Goal: Task Accomplishment & Management: Complete application form

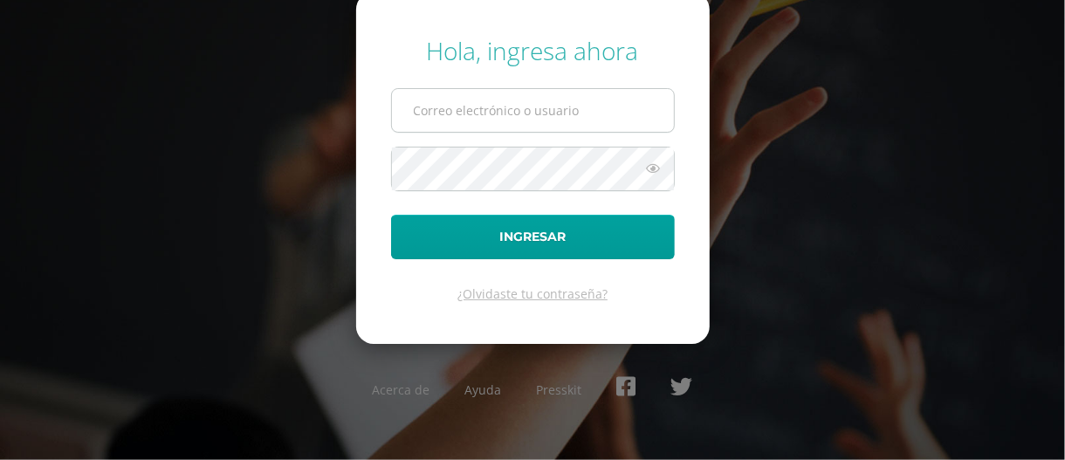
click at [459, 118] on input "text" at bounding box center [533, 110] width 282 height 43
type input "[PERSON_NAME][EMAIL_ADDRESS][DOMAIN_NAME]"
click at [650, 170] on icon at bounding box center [654, 168] width 23 height 21
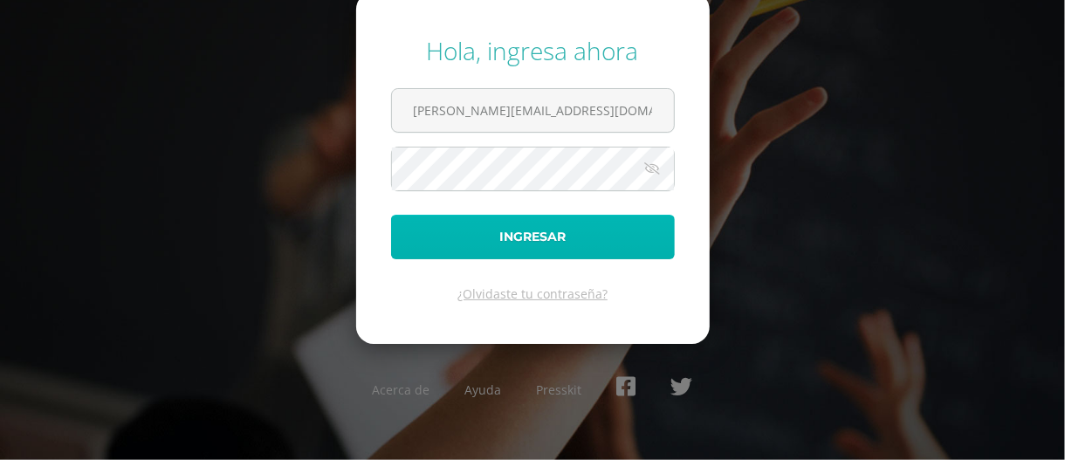
click at [530, 224] on button "Ingresar" at bounding box center [533, 237] width 284 height 45
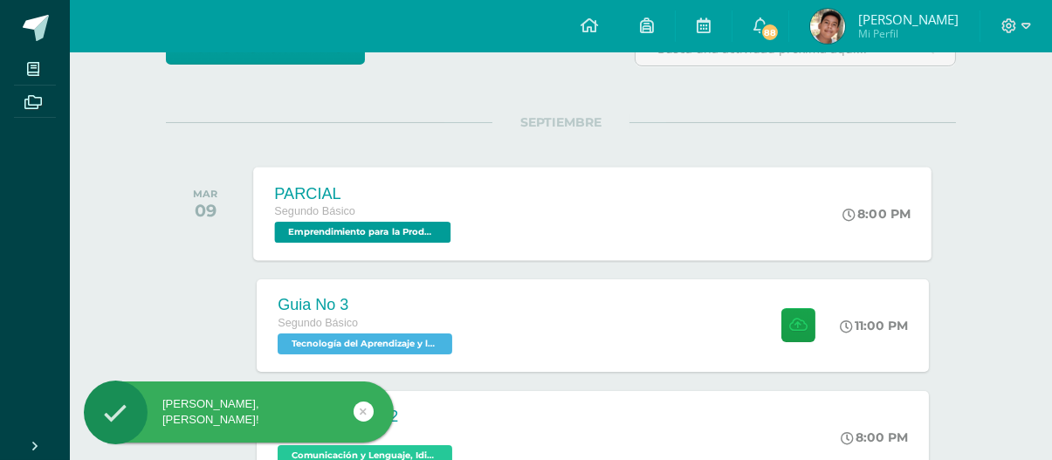
scroll to position [175, 0]
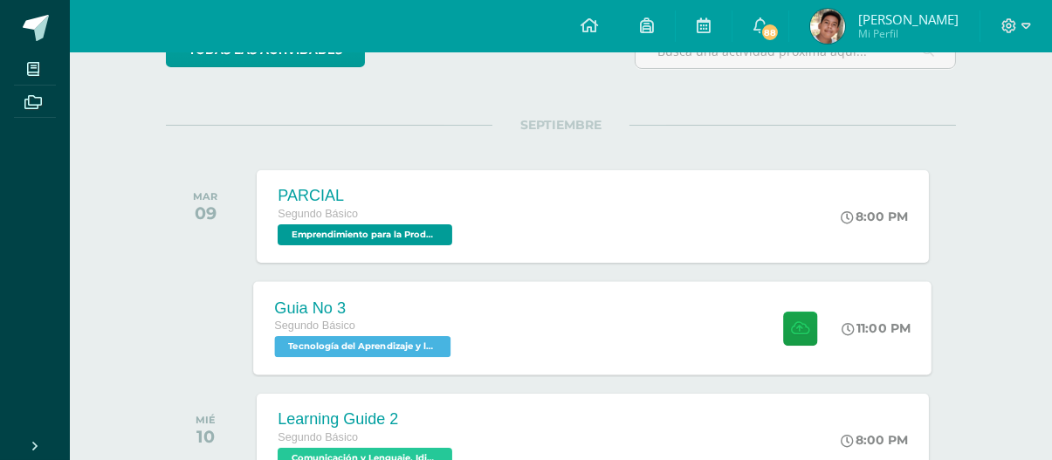
click at [331, 346] on span "Tecnología del Aprendizaje y la Comunicación (Informática) 'B'" at bounding box center [363, 346] width 176 height 21
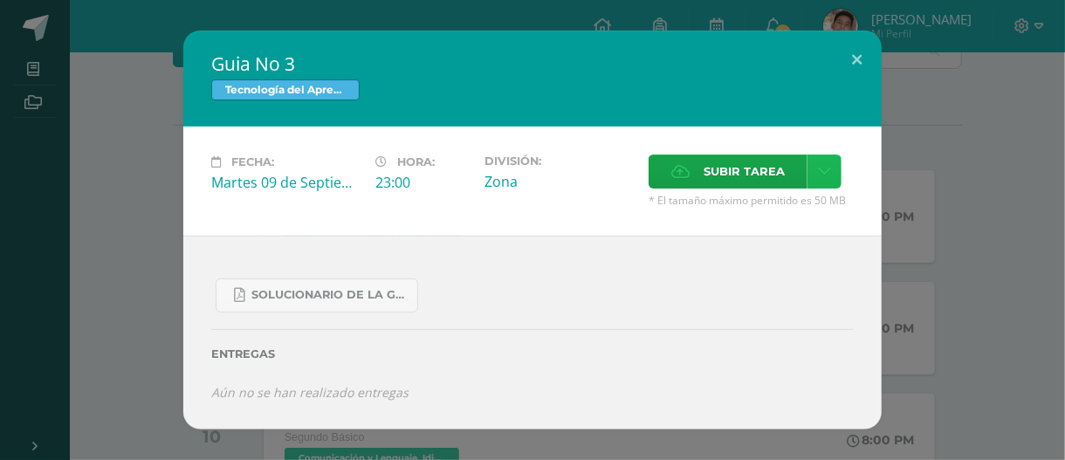
click at [827, 171] on icon at bounding box center [824, 171] width 13 height 15
click at [740, 204] on span "Subir enlace" at bounding box center [749, 210] width 73 height 17
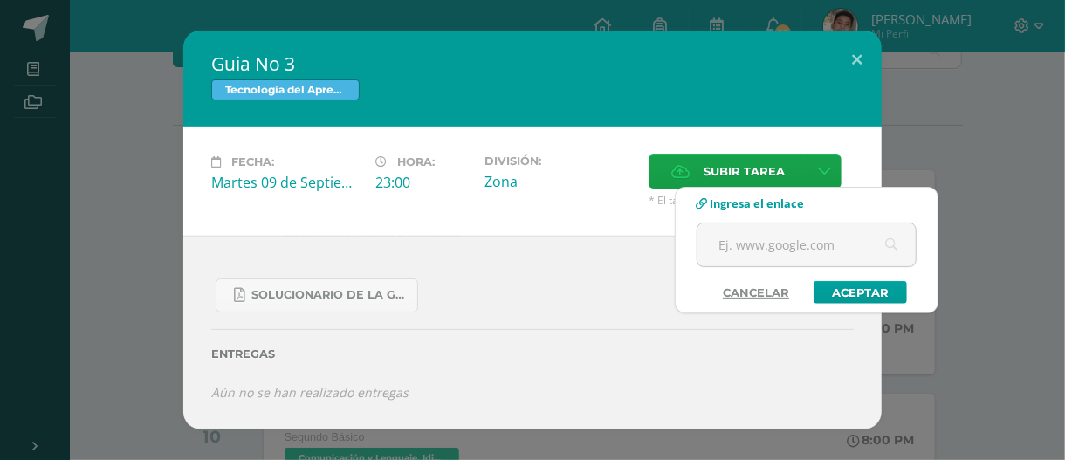
click at [745, 287] on link "Cancelar" at bounding box center [755, 292] width 101 height 23
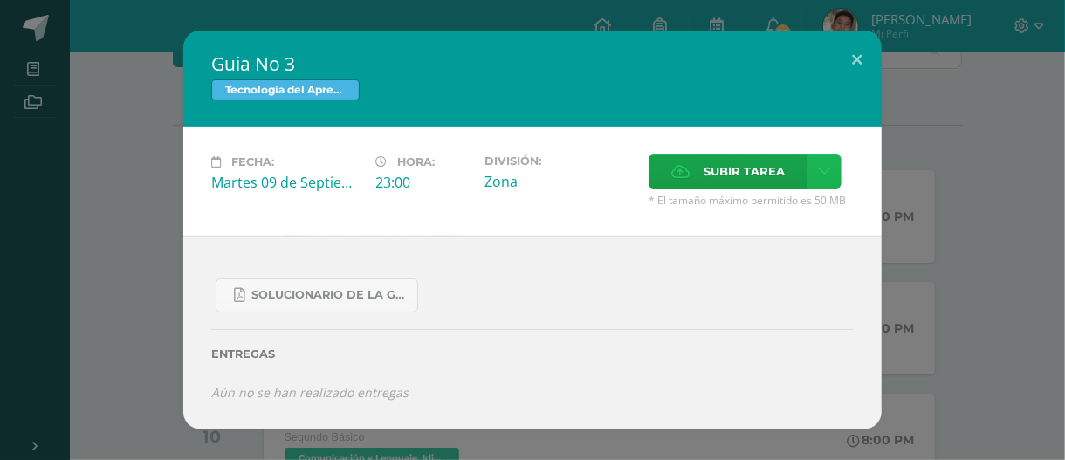
click at [825, 164] on icon at bounding box center [824, 171] width 13 height 15
click at [679, 175] on icon at bounding box center [680, 171] width 18 height 11
click at [0, 0] on input "Subir tarea" at bounding box center [0, 0] width 0 height 0
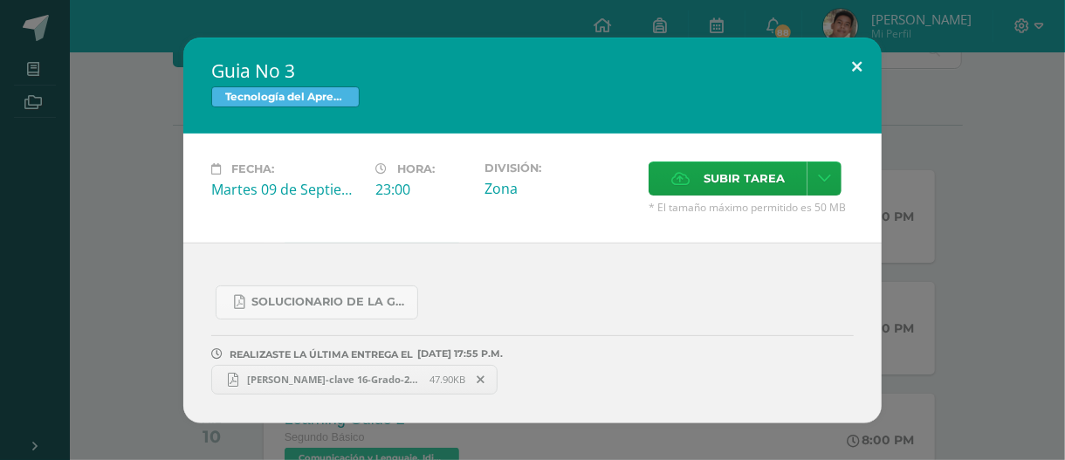
click at [858, 64] on button at bounding box center [857, 67] width 50 height 59
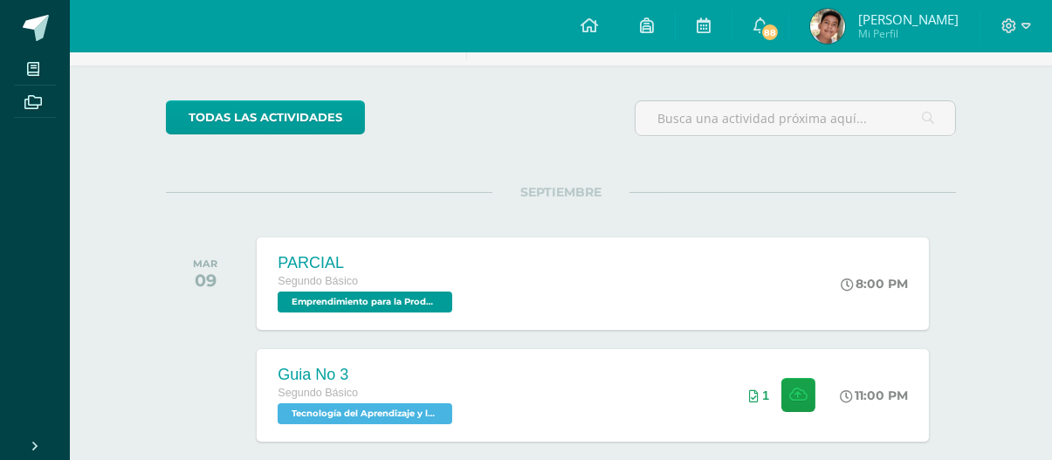
scroll to position [0, 0]
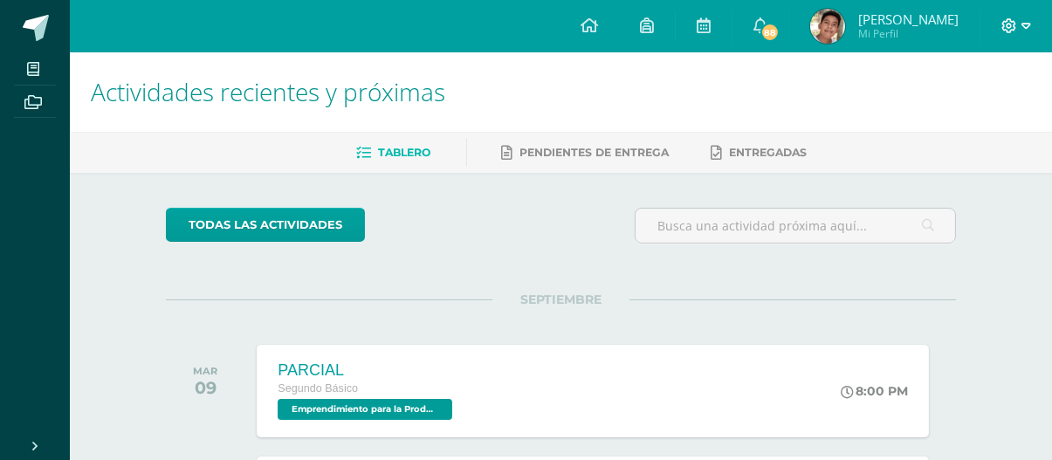
click at [1026, 21] on icon at bounding box center [1027, 26] width 10 height 16
click at [967, 117] on span "Cerrar sesión" at bounding box center [971, 118] width 79 height 17
